Goal: Transaction & Acquisition: Purchase product/service

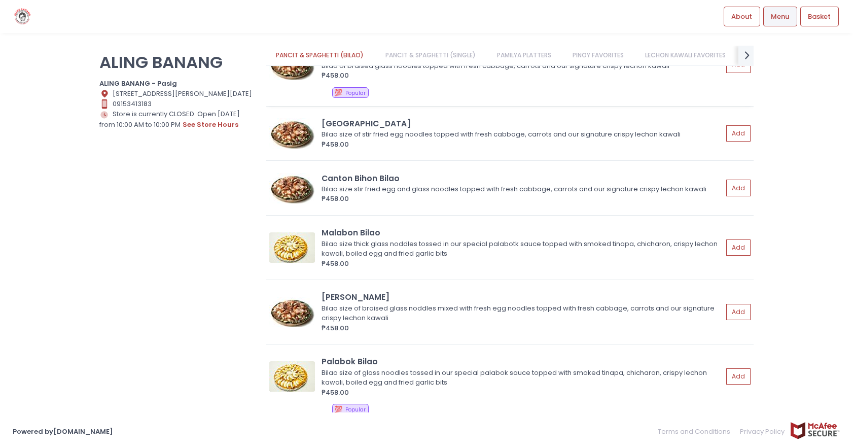
scroll to position [101, 0]
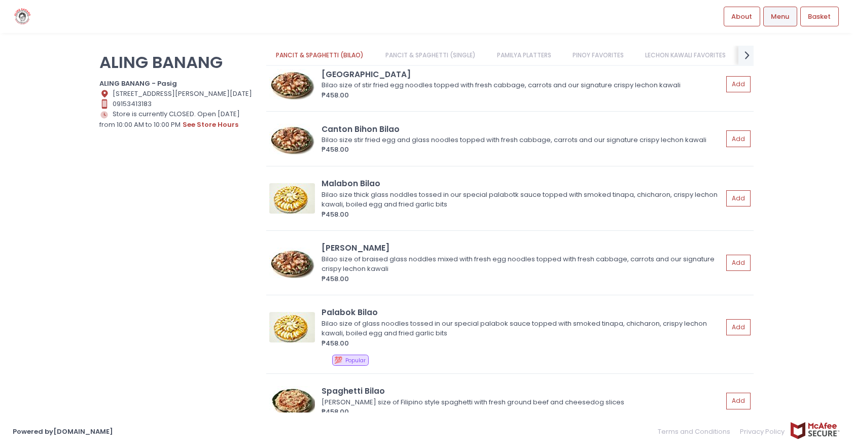
click at [27, 201] on div "ALING BANANG ALING BANANG - [GEOGRAPHIC_DATA] Location Created with Sketch. [ST…" at bounding box center [426, 224] width 853 height 357
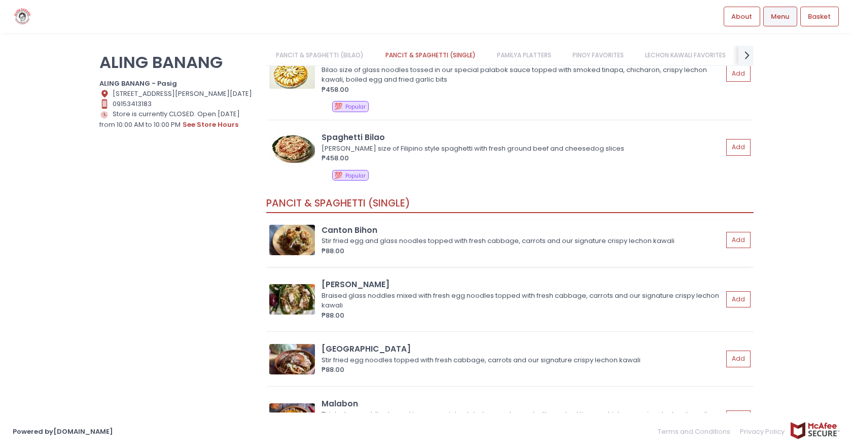
scroll to position [254, 0]
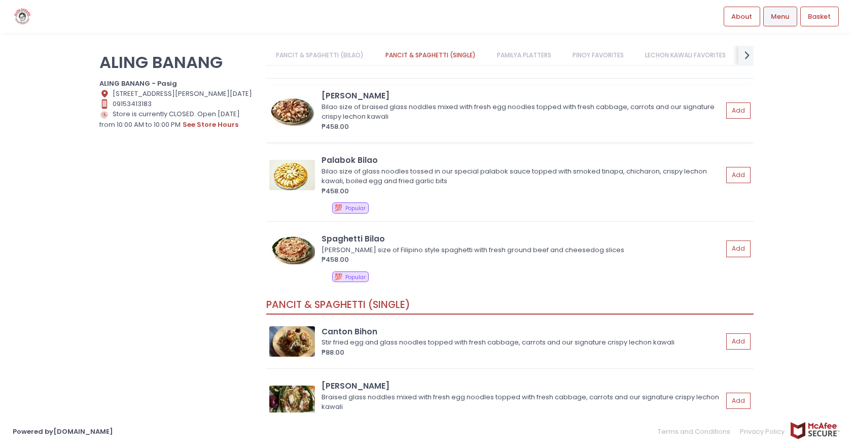
click at [343, 94] on div "[PERSON_NAME]" at bounding box center [522, 96] width 401 height 12
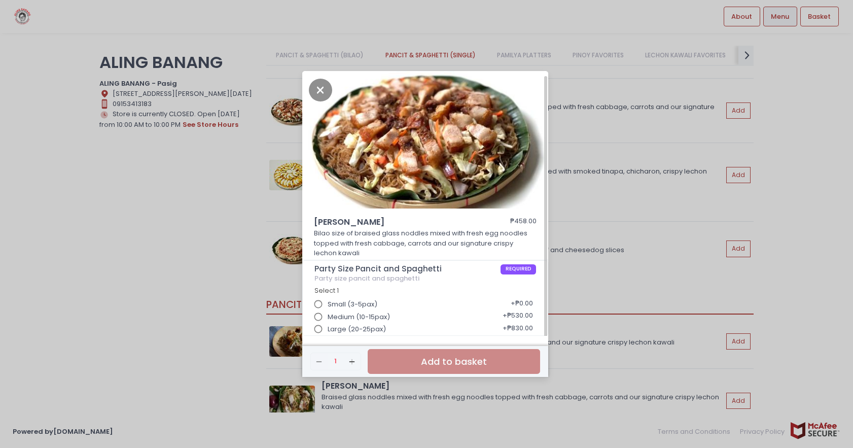
scroll to position [3, 0]
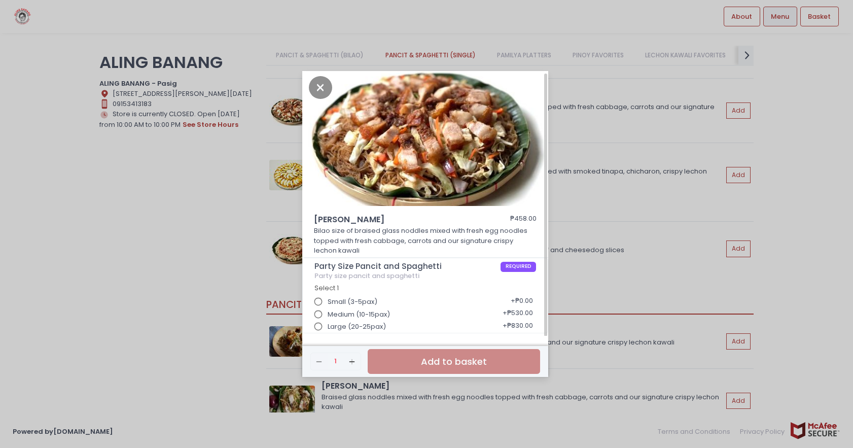
click at [321, 327] on input "Large (20-25pax)" at bounding box center [318, 326] width 19 height 19
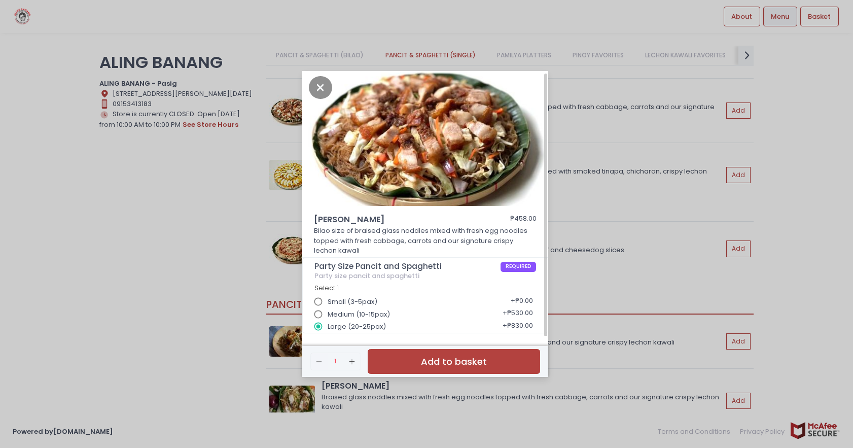
click at [588, 266] on div "[PERSON_NAME] Bilao ₱458.00 Bilao size of braised glass noddles mixed with fres…" at bounding box center [426, 224] width 853 height 448
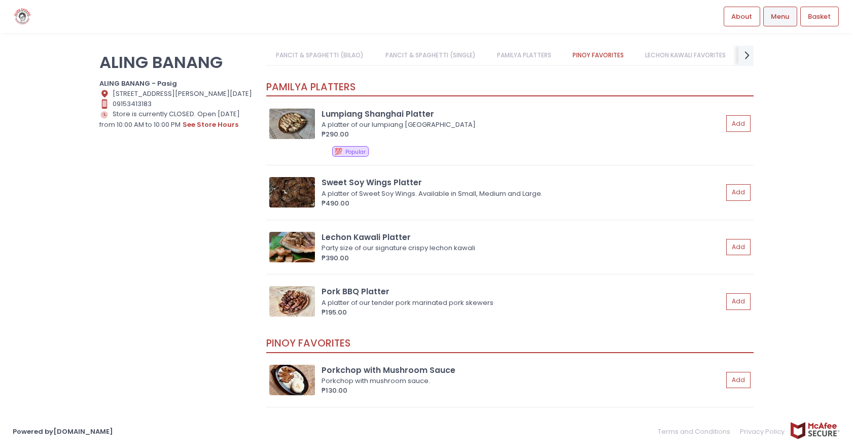
scroll to position [862, 0]
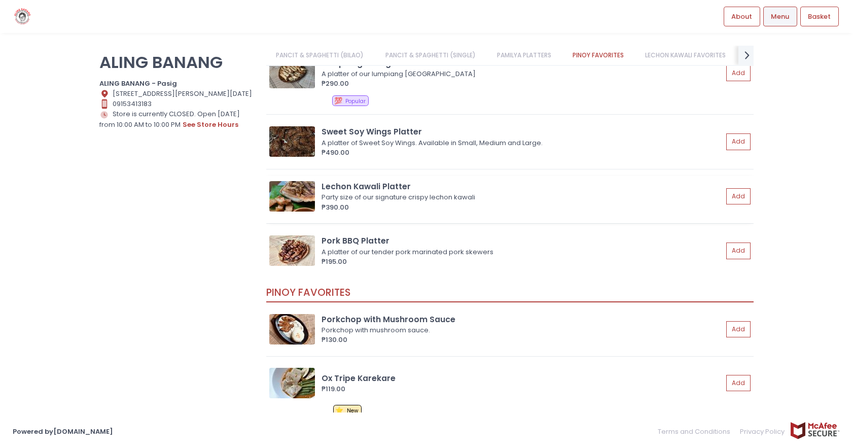
click at [389, 185] on div "Lechon Kawali Platter" at bounding box center [522, 187] width 401 height 12
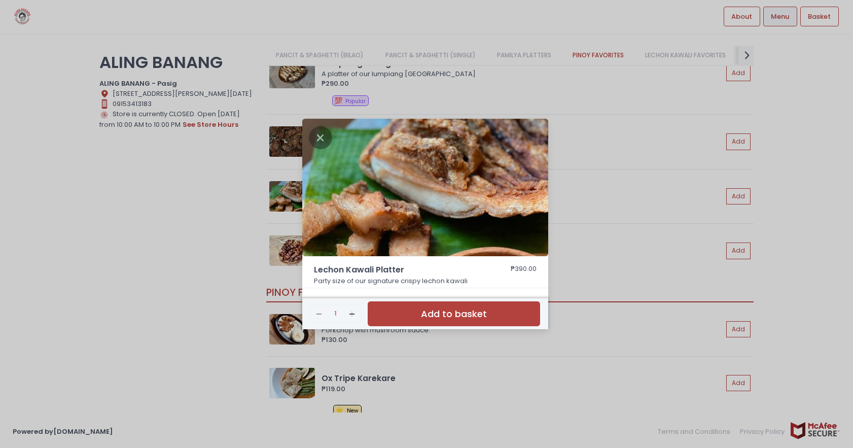
click at [660, 168] on div "Lechon Kawali Platter ₱390.00 Party size of our signature crispy lechon kawali …" at bounding box center [426, 224] width 853 height 448
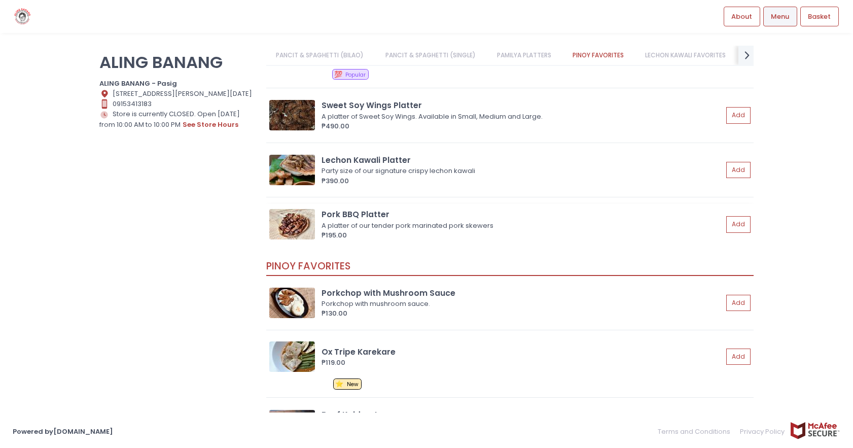
scroll to position [913, 0]
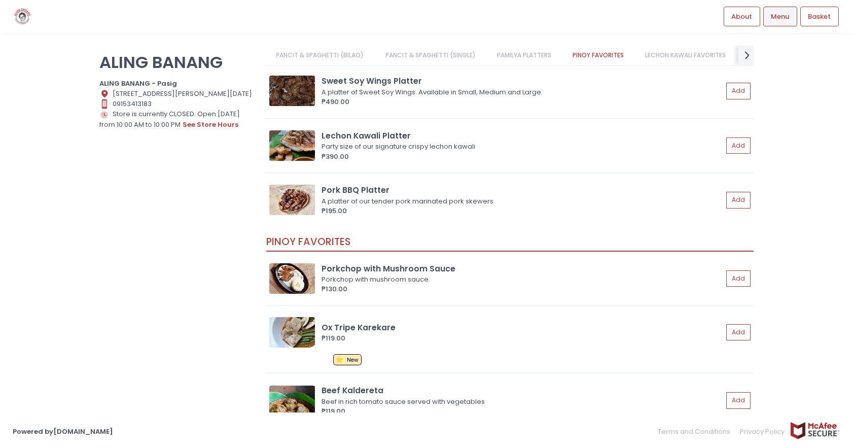
click at [149, 99] on div "Contact Number Created with Sketch. 09153413183" at bounding box center [176, 104] width 154 height 10
click at [156, 99] on div "Contact Number Created with Sketch. 09153413183" at bounding box center [176, 104] width 154 height 10
click at [149, 94] on div "Location Created with Sketch. [STREET_ADDRESS][DATE]" at bounding box center [176, 94] width 154 height 10
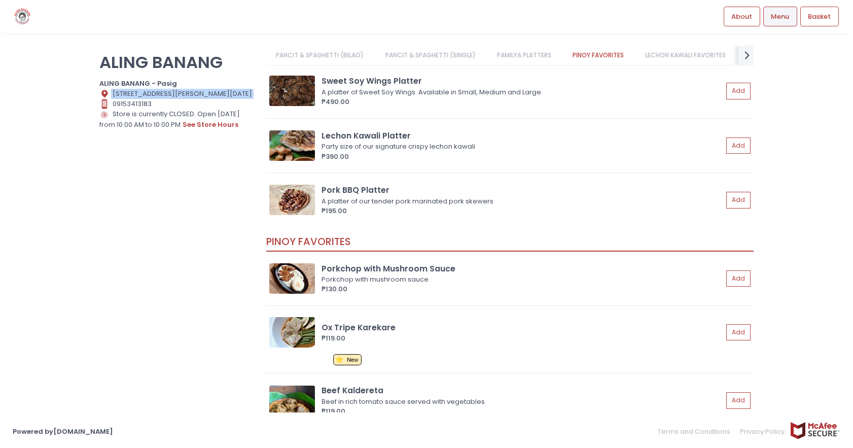
click at [149, 94] on div "Location Created with Sketch. [STREET_ADDRESS][DATE]" at bounding box center [176, 94] width 154 height 10
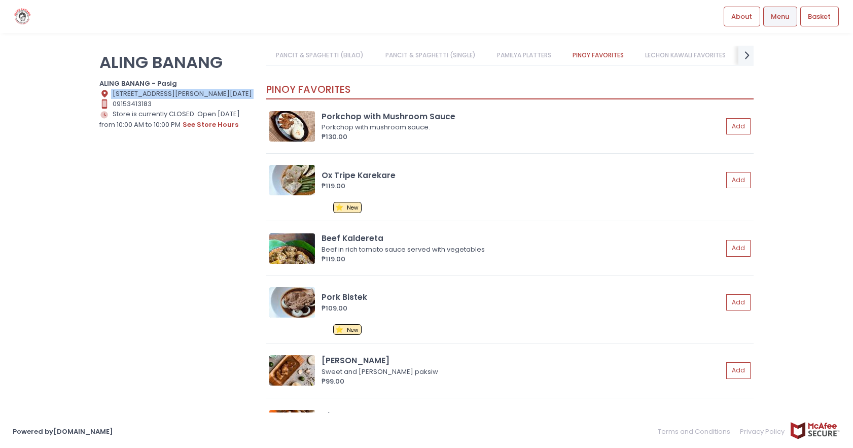
scroll to position [1167, 0]
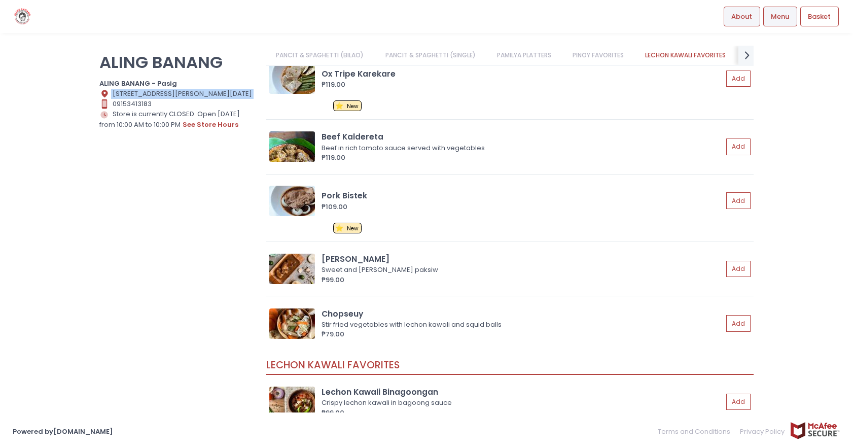
click at [751, 19] on span "About" at bounding box center [741, 17] width 21 height 10
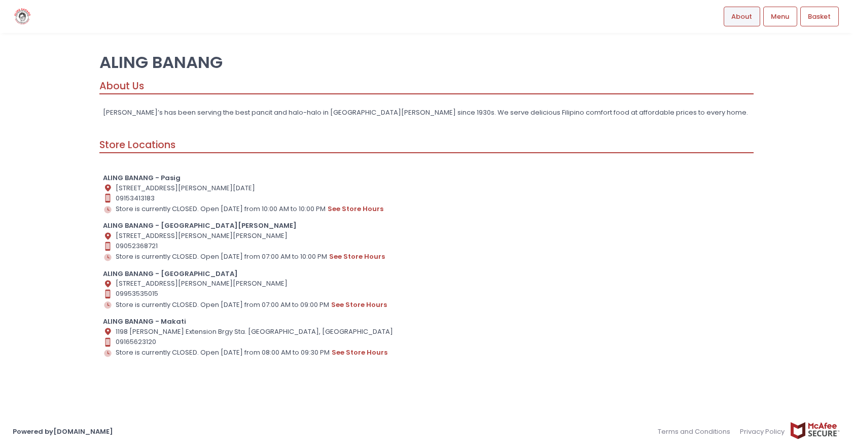
click at [170, 187] on div "Location Created with Sketch. [STREET_ADDRESS][DATE]" at bounding box center [427, 188] width 648 height 10
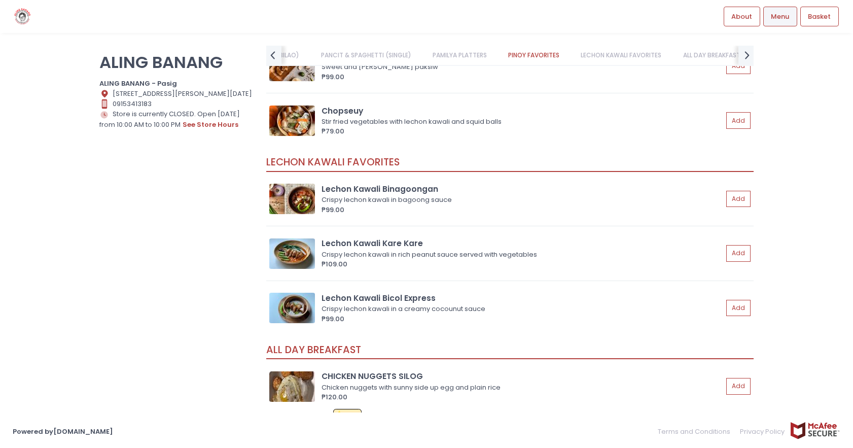
scroll to position [1268, 0]
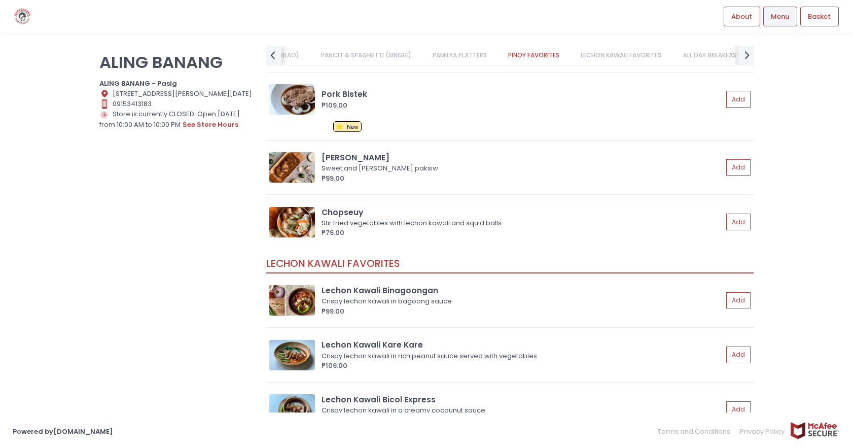
click at [308, 208] on img at bounding box center [292, 222] width 46 height 30
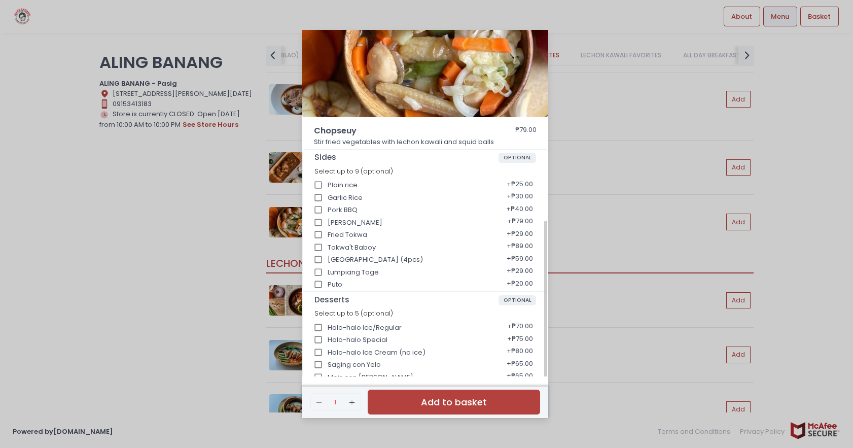
scroll to position [141, 0]
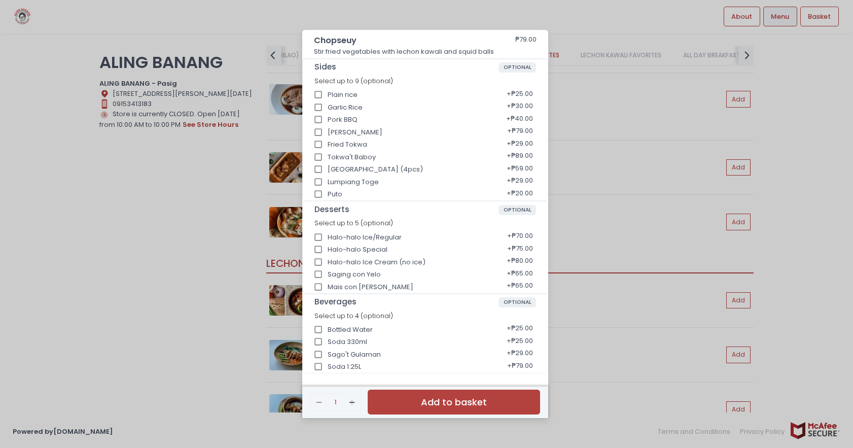
click at [264, 218] on div "Chopseuy ₱79.00 Stir fried vegetables with lechon kawali and squid balls Sides …" at bounding box center [426, 224] width 853 height 448
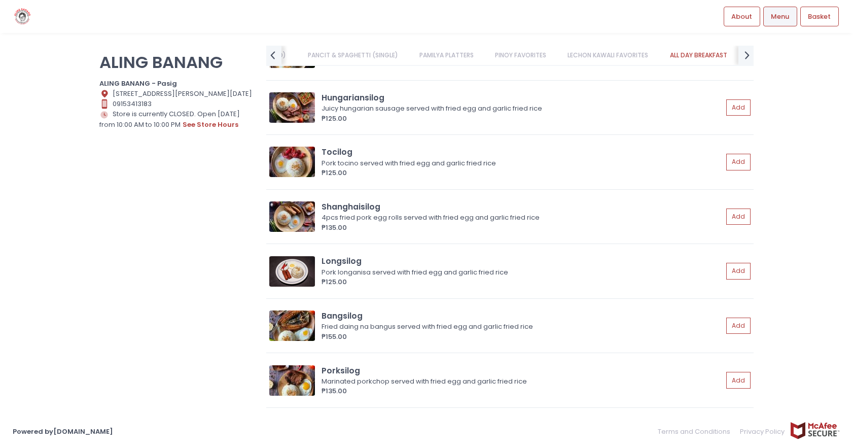
scroll to position [1877, 0]
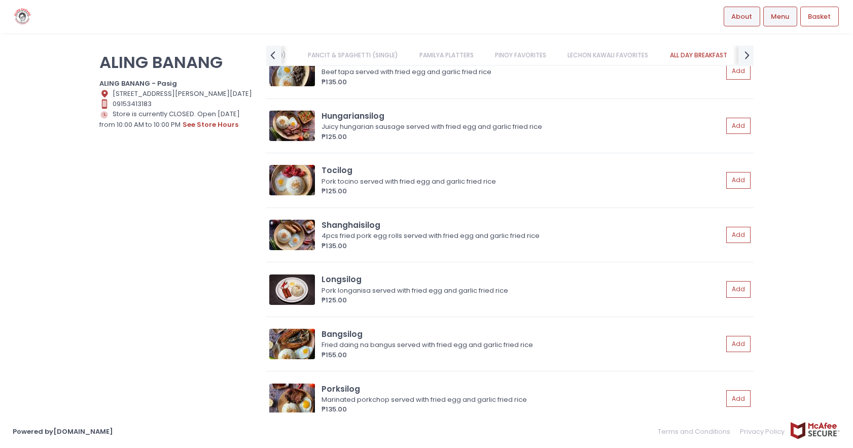
click at [746, 20] on span "About" at bounding box center [741, 17] width 21 height 10
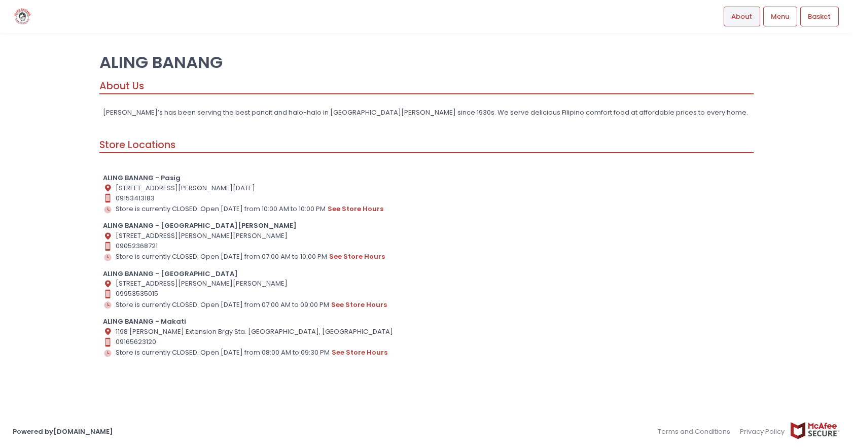
click at [174, 231] on div "Location Created with Sketch. [STREET_ADDRESS][PERSON_NAME][DEMOGRAPHIC_DATA]" at bounding box center [427, 236] width 648 height 10
click at [176, 235] on div "Location Created with Sketch. [STREET_ADDRESS][PERSON_NAME][DEMOGRAPHIC_DATA]" at bounding box center [427, 236] width 648 height 10
